Goal: Task Accomplishment & Management: Complete application form

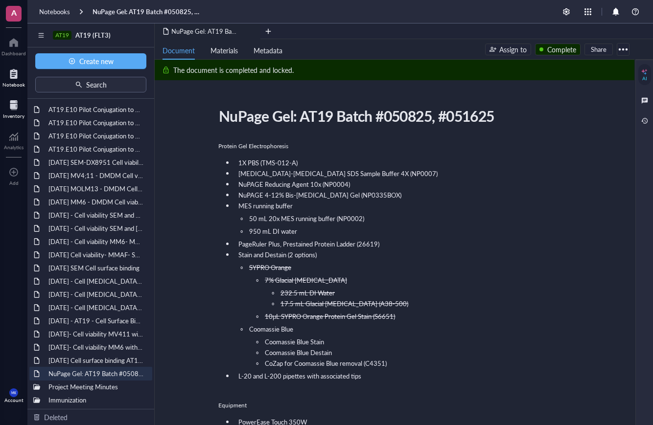
click at [9, 106] on div at bounding box center [14, 105] width 22 height 16
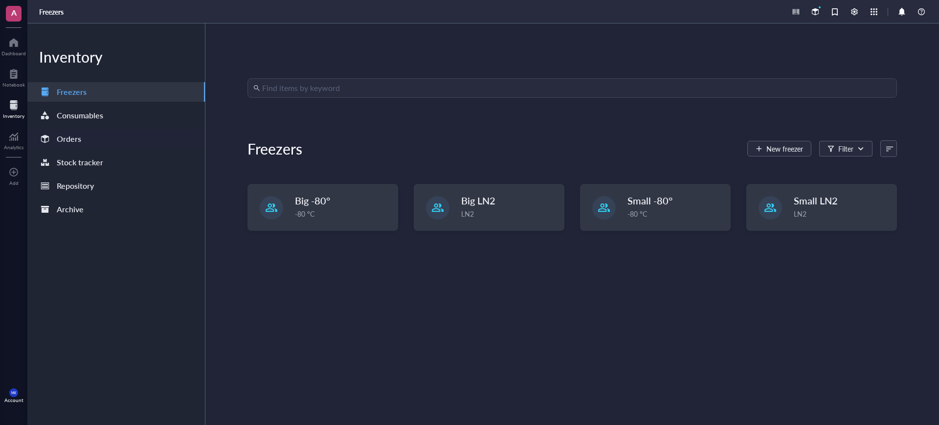
click at [117, 138] on div "Orders" at bounding box center [116, 139] width 178 height 20
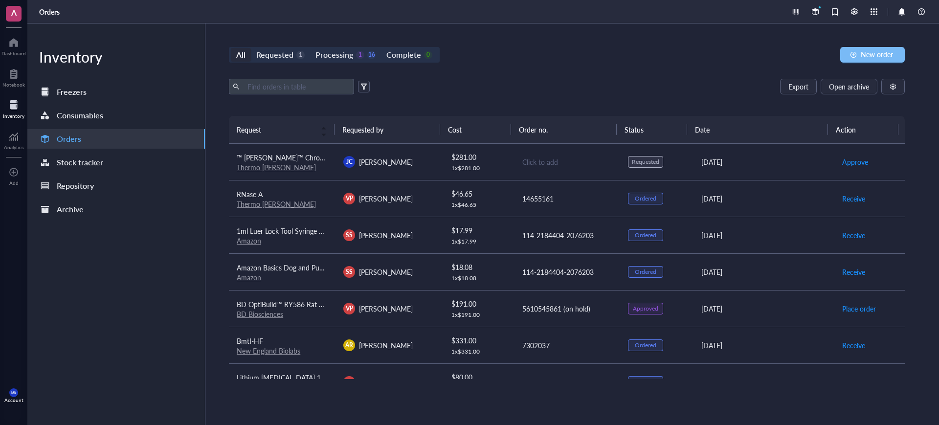
click at [652, 51] on span "New order" at bounding box center [877, 54] width 32 height 8
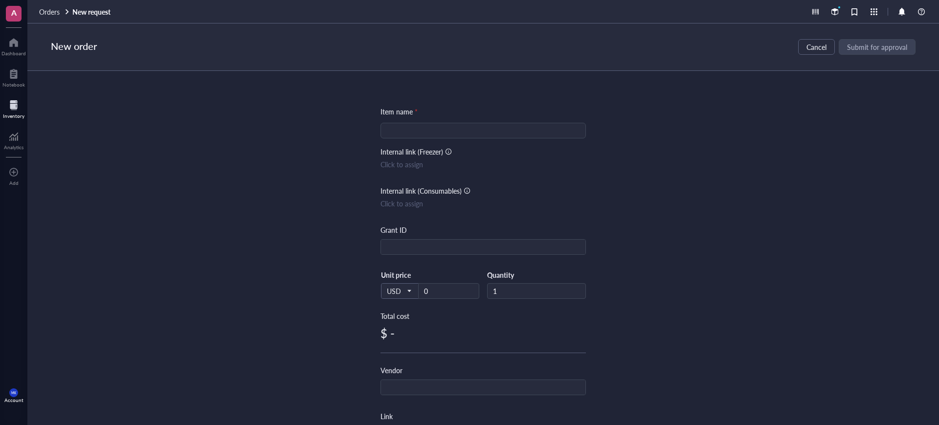
click at [495, 135] on input "search" at bounding box center [483, 130] width 194 height 15
paste input "[MEDICAL_DATA] Antibody"
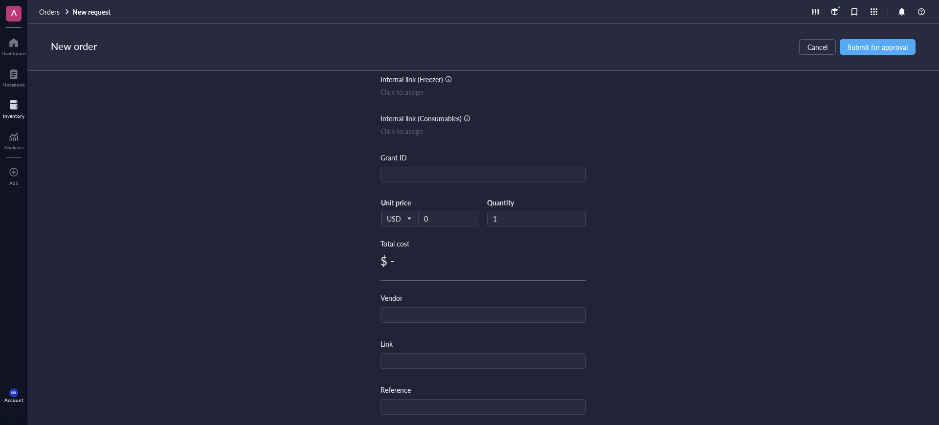
scroll to position [122, 0]
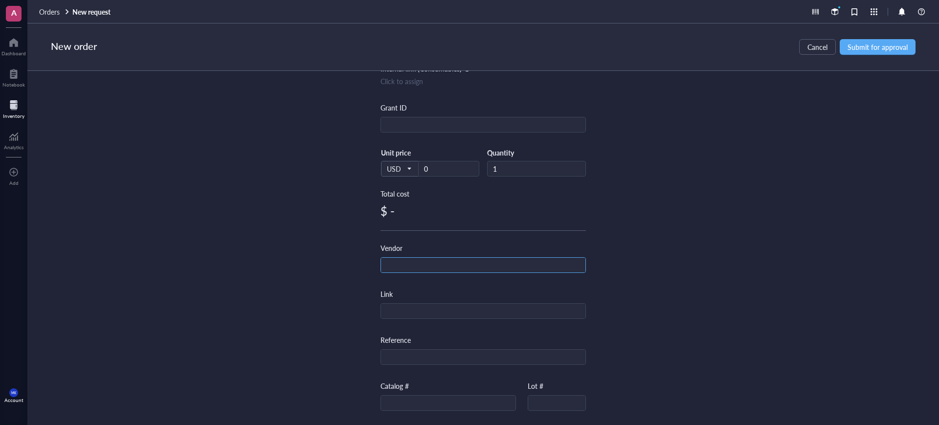
type input "[MEDICAL_DATA] Antibody (catalant)"
click at [538, 267] on input "text" at bounding box center [483, 266] width 204 height 16
type input "catalant"
click at [652, 51] on span "Submit for approval" at bounding box center [878, 47] width 60 height 8
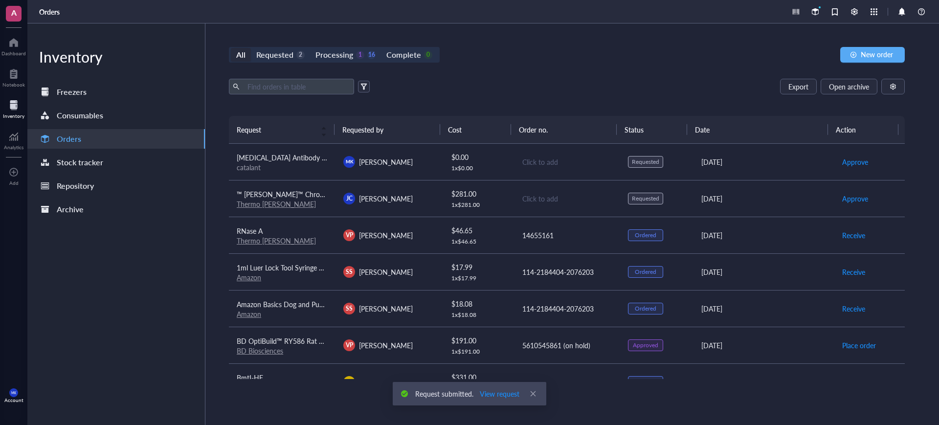
click at [540, 160] on div "Click to add" at bounding box center [567, 162] width 90 height 11
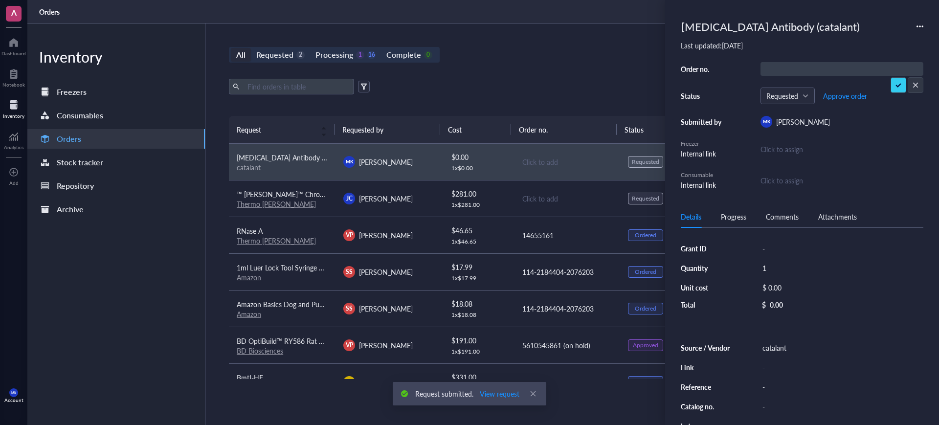
type input "884569412820"
click at [531, 90] on div "Export Open archive" at bounding box center [567, 87] width 676 height 16
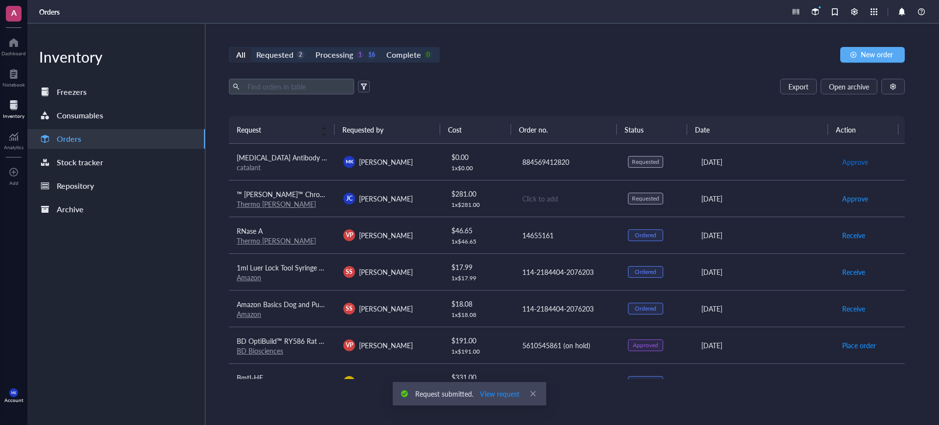
click at [652, 162] on span "Approve" at bounding box center [855, 162] width 26 height 11
click at [652, 162] on span "Place order" at bounding box center [859, 162] width 34 height 11
click at [617, 99] on div "Export Open archive Requester Requested on Source / Vendor Last updated" at bounding box center [567, 97] width 676 height 37
click at [414, 210] on td "[PERSON_NAME]" at bounding box center [389, 198] width 107 height 37
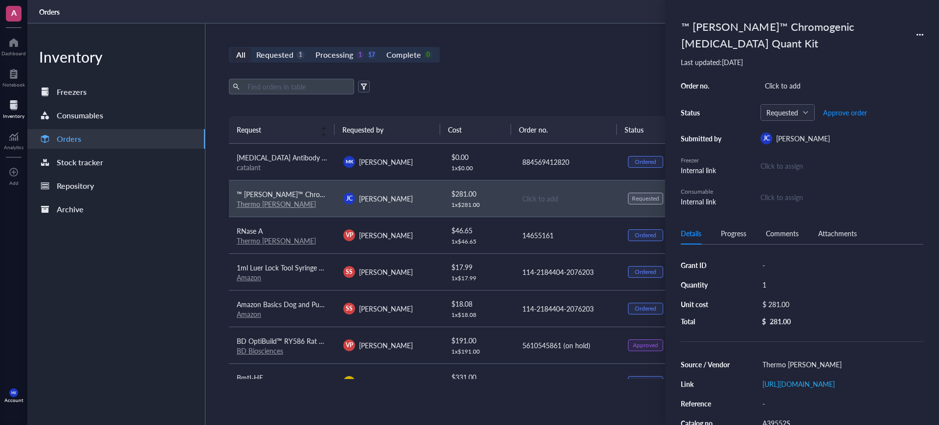
click at [543, 115] on div "All Requested 1 Processing 1 17 Complete 0 New order Export Open archive Reques…" at bounding box center [566, 224] width 723 height 402
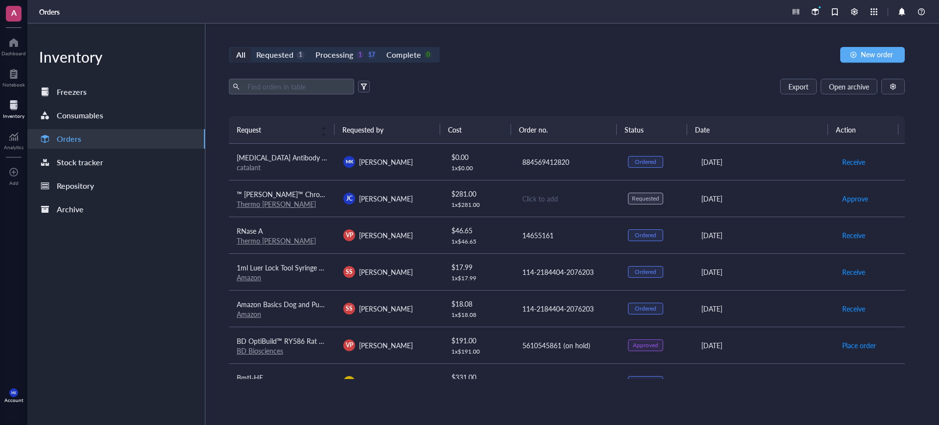
click at [514, 201] on td "Click to add" at bounding box center [567, 198] width 107 height 37
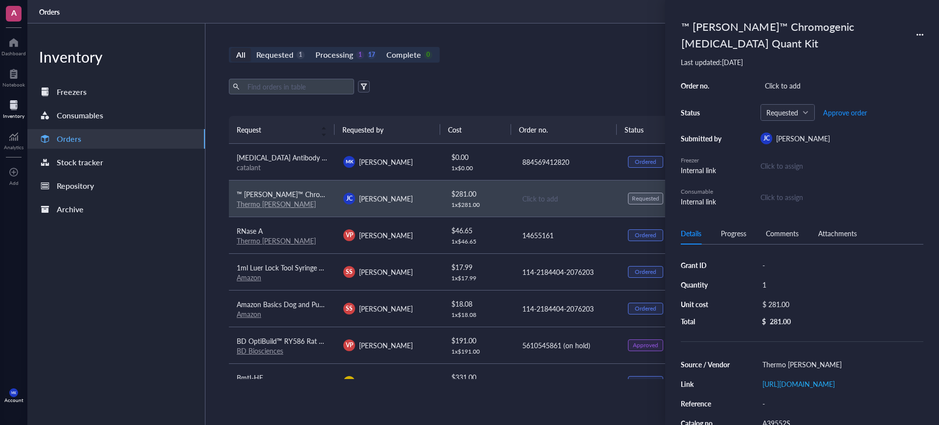
drag, startPoint x: 514, startPoint y: 202, endPoint x: 503, endPoint y: 213, distance: 15.6
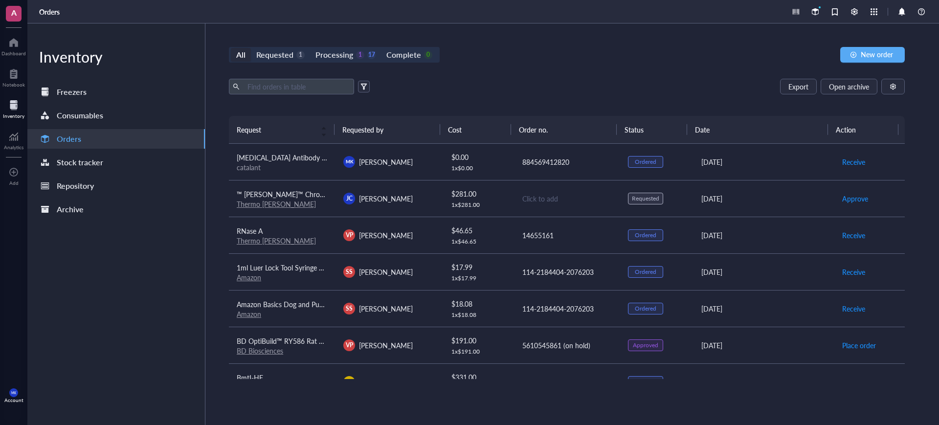
drag, startPoint x: 503, startPoint y: 213, endPoint x: 450, endPoint y: 58, distance: 164.3
click at [451, 57] on div "All Requested 1 Processing 1 17 Complete 0 New order" at bounding box center [567, 55] width 676 height 16
click at [353, 58] on div "Processing 1 17" at bounding box center [345, 55] width 60 height 14
click at [310, 48] on input "Processing 1 17" at bounding box center [310, 48] width 0 height 0
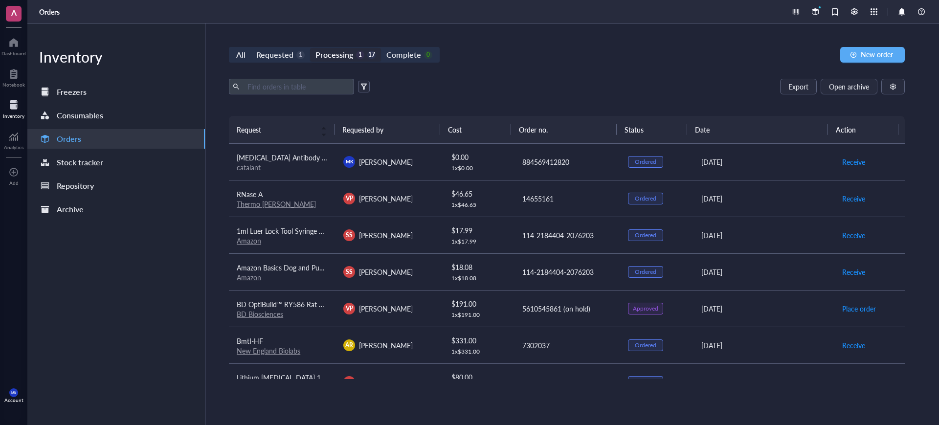
click at [283, 45] on div "All Requested 1 Processing 1 17 Complete 0 New order Export Open archive Reques…" at bounding box center [566, 224] width 723 height 402
click at [280, 55] on div "Requested" at bounding box center [274, 55] width 37 height 14
click at [251, 48] on input "Requested 1" at bounding box center [251, 48] width 0 height 0
